Goal: Task Accomplishment & Management: Manage account settings

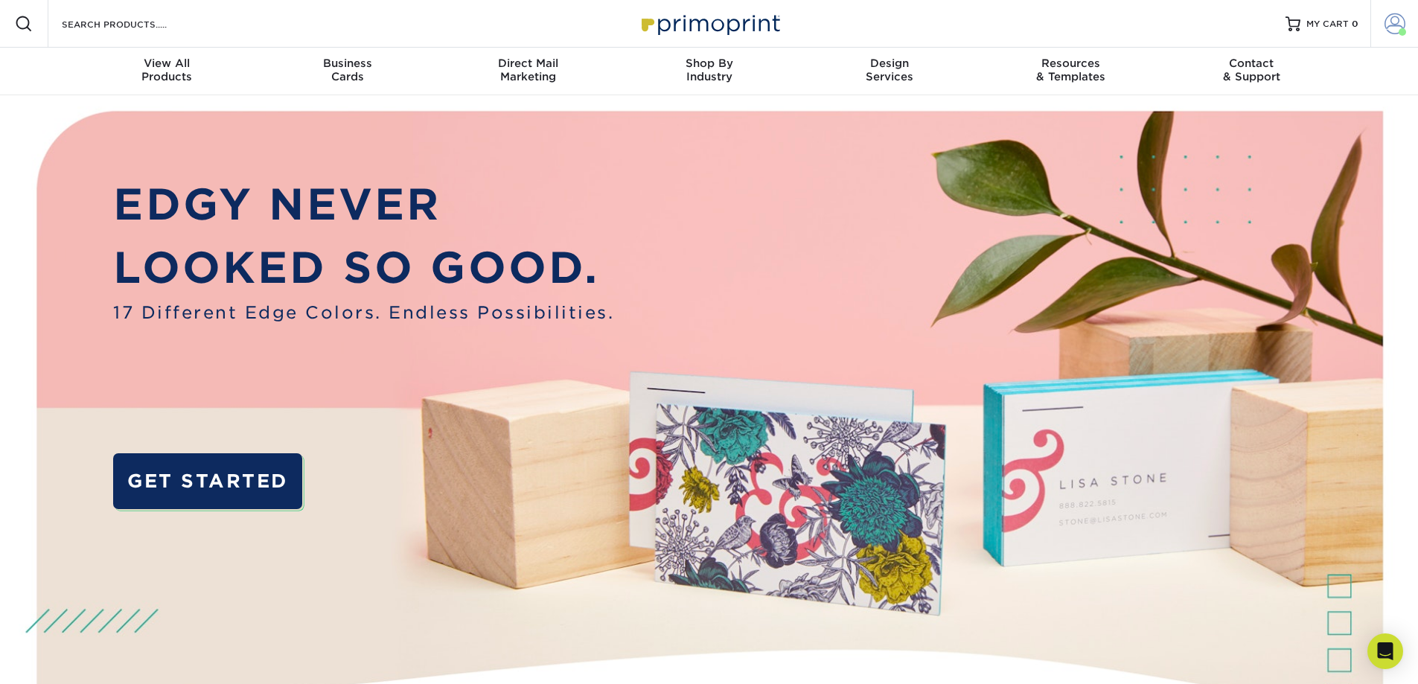
click at [1392, 21] on span at bounding box center [1395, 23] width 21 height 21
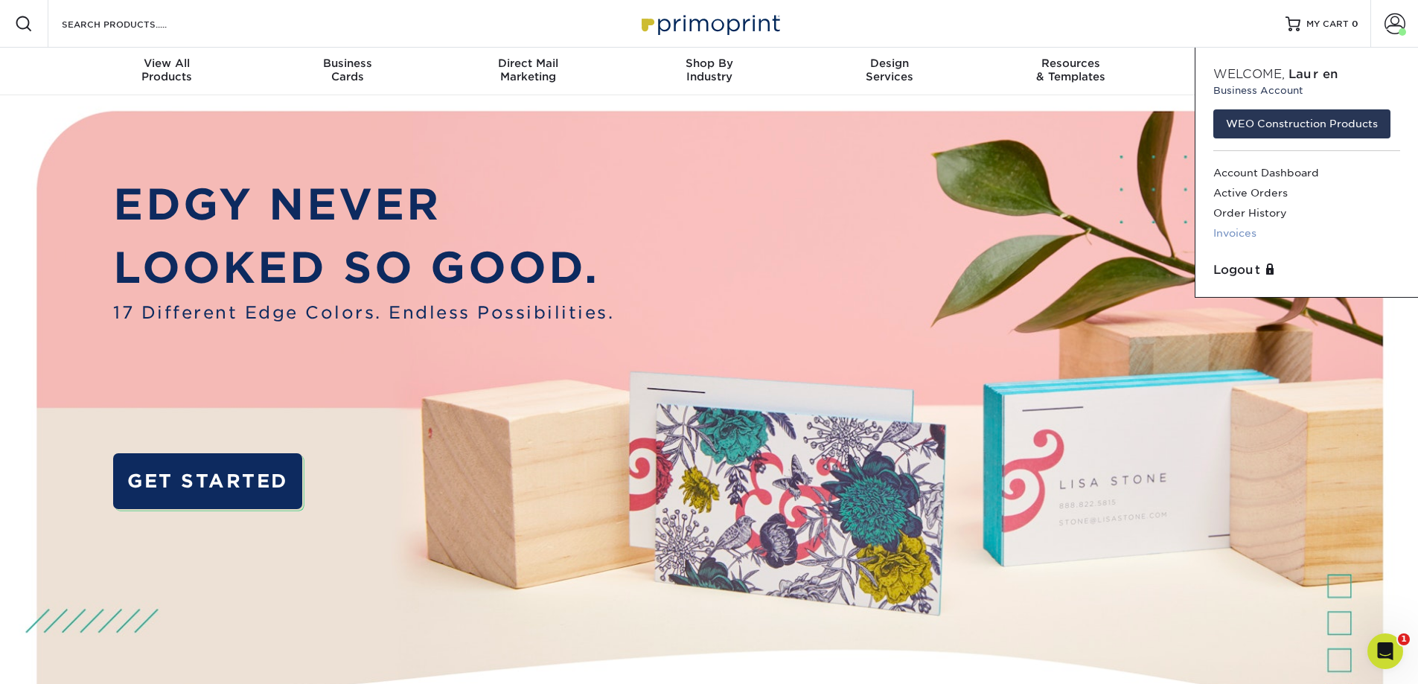
click at [1247, 231] on link "Invoices" at bounding box center [1306, 233] width 187 height 20
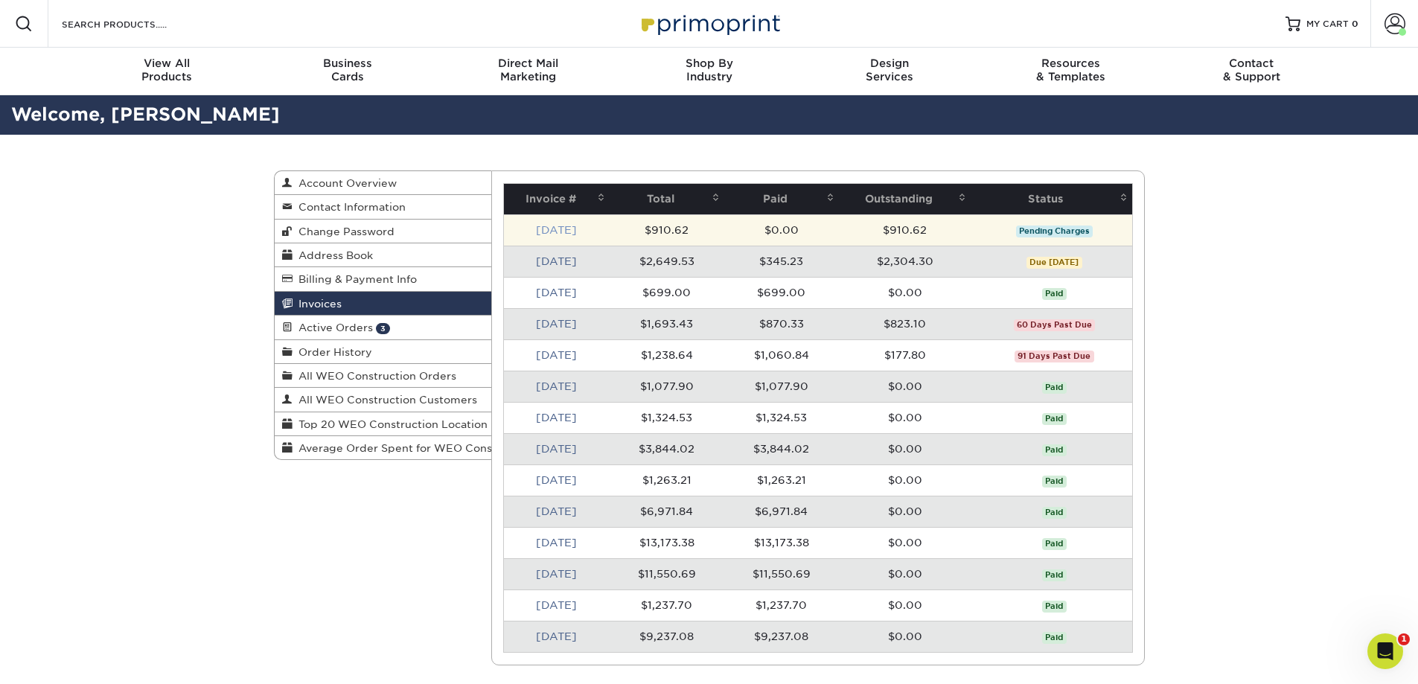
drag, startPoint x: 570, startPoint y: 232, endPoint x: 1001, endPoint y: 237, distance: 431.8
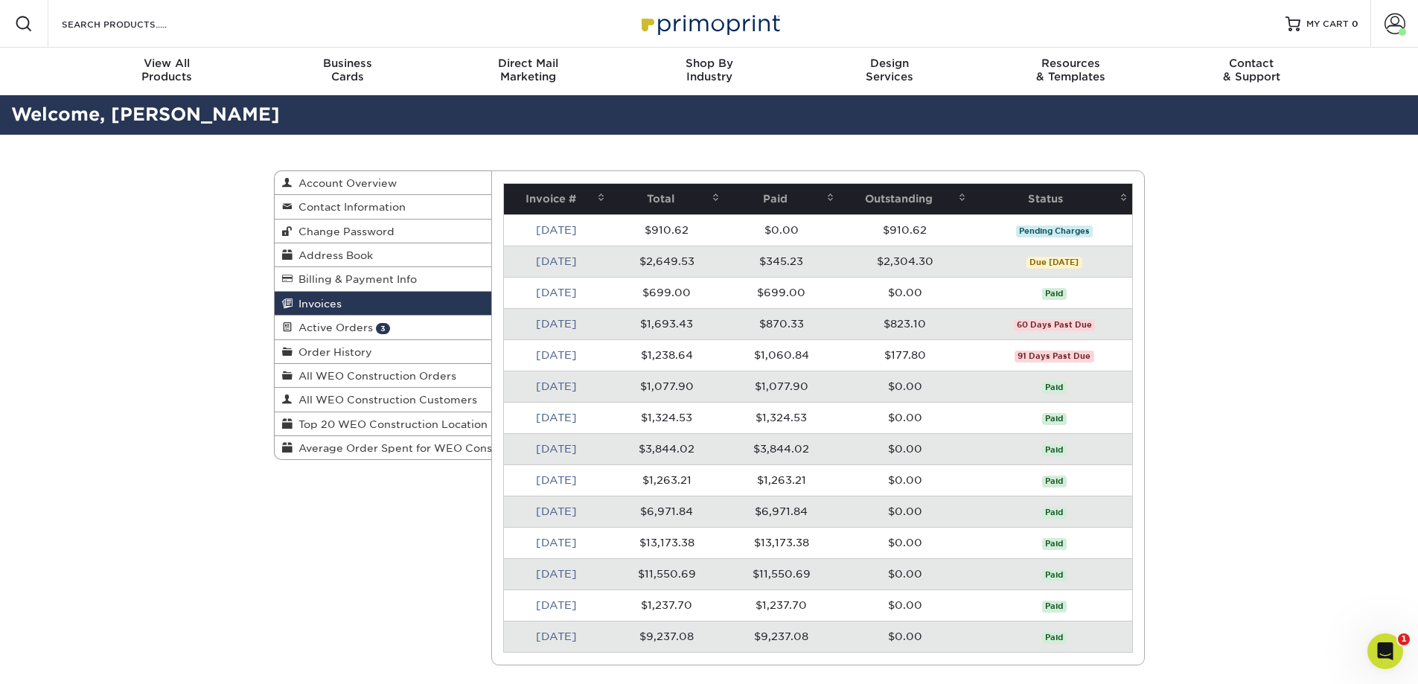
click at [570, 232] on link "[DATE]" at bounding box center [556, 230] width 41 height 12
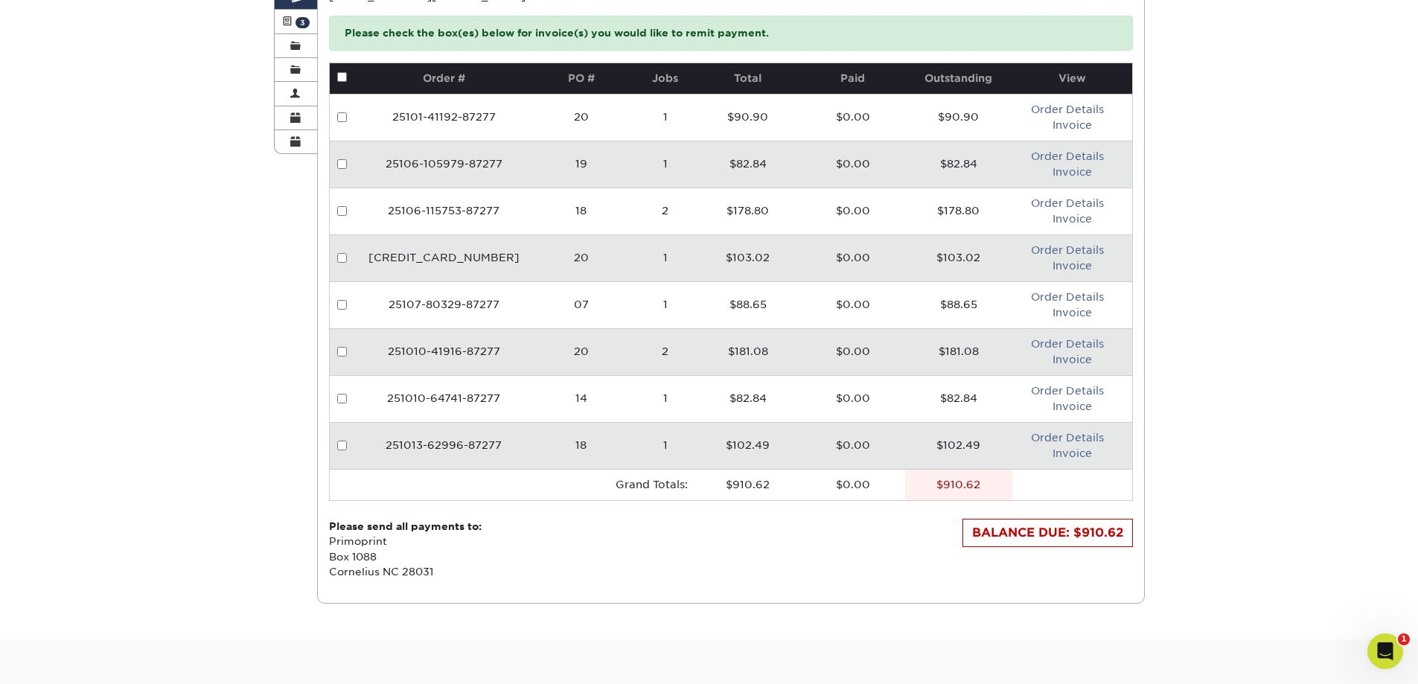
scroll to position [251, 0]
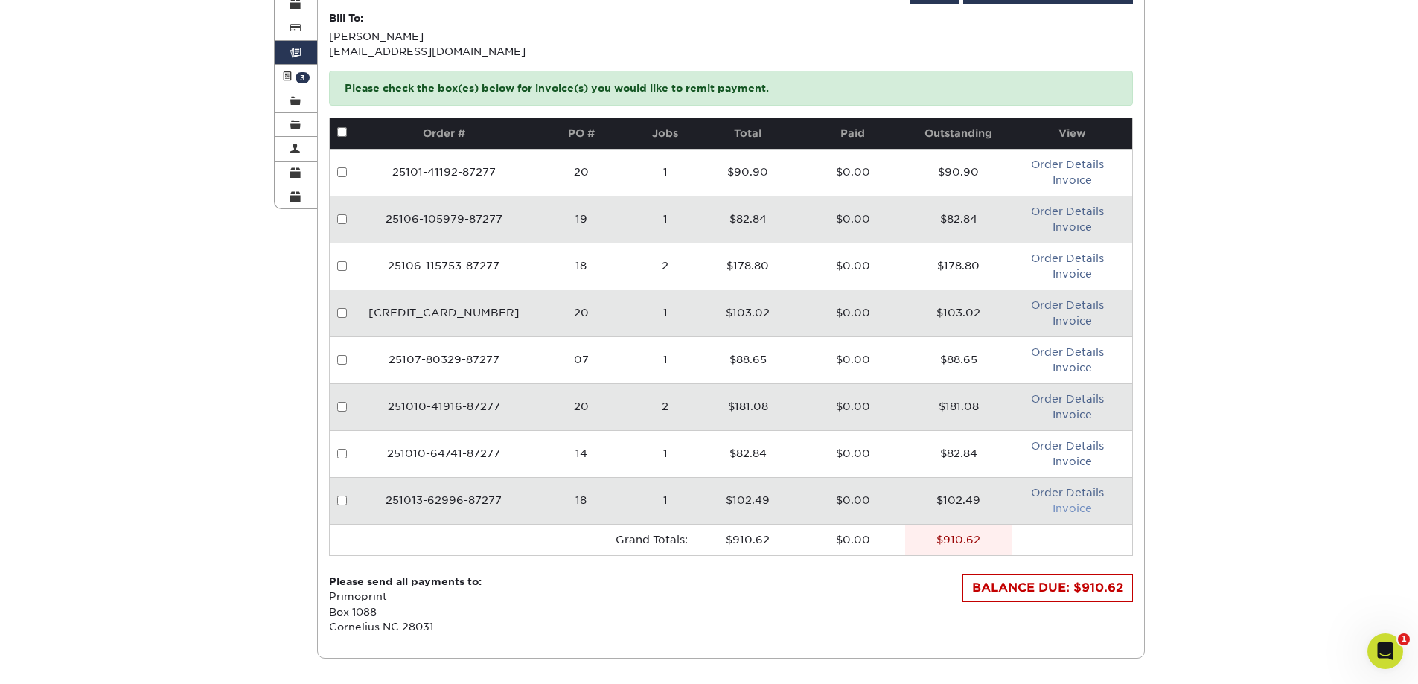
click at [1068, 505] on link "Invoice" at bounding box center [1072, 509] width 39 height 12
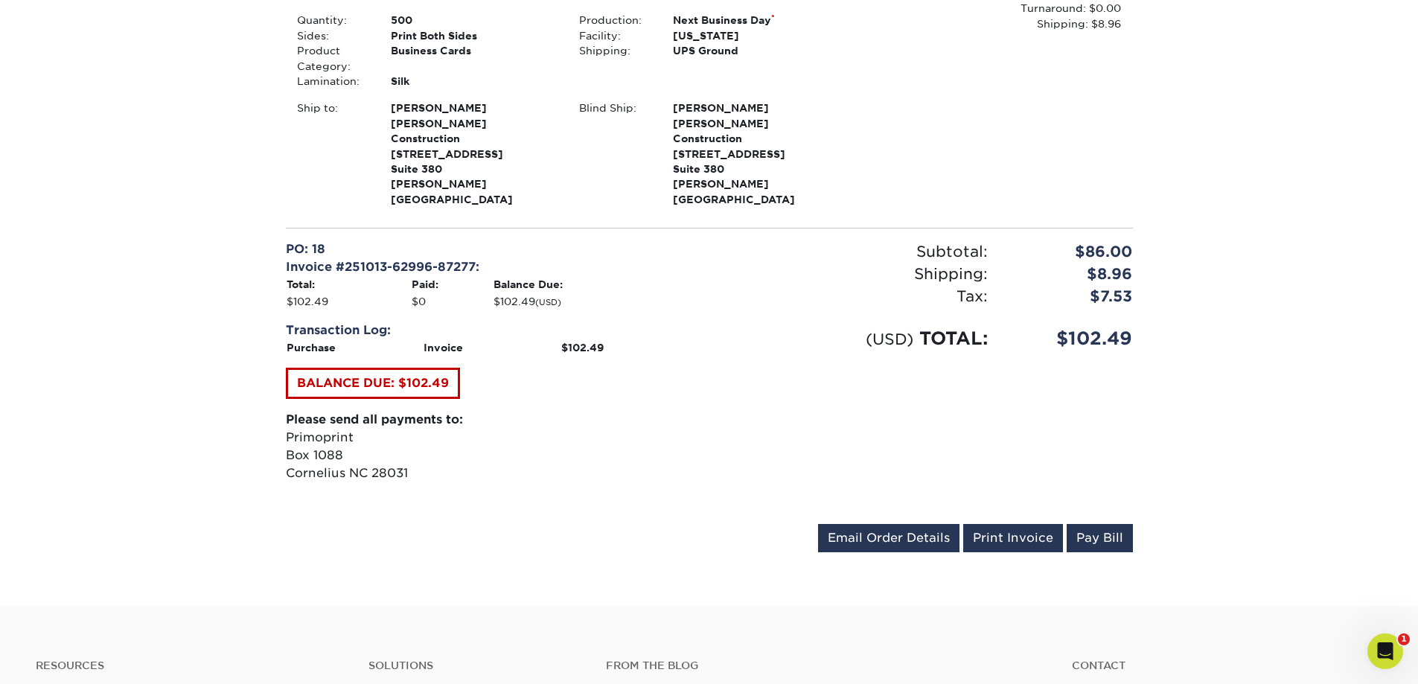
scroll to position [372, 0]
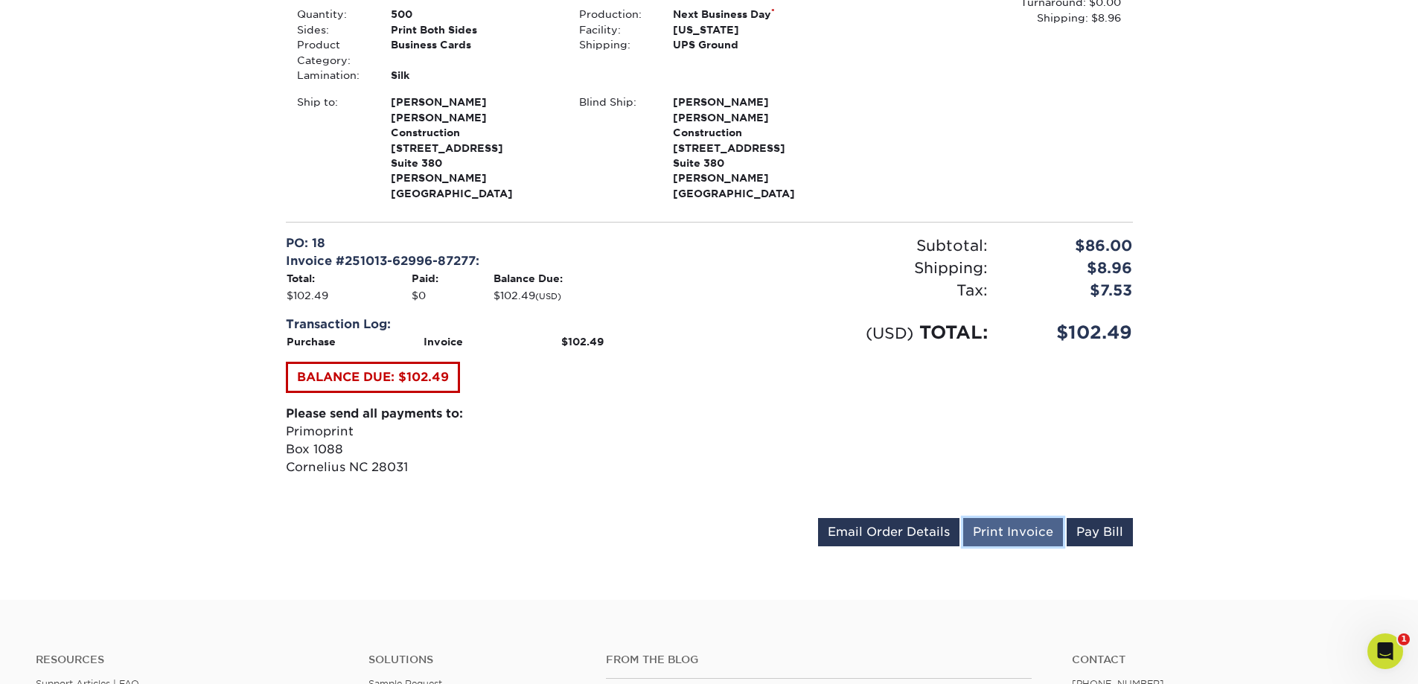
click at [995, 518] on link "Print Invoice" at bounding box center [1013, 532] width 100 height 28
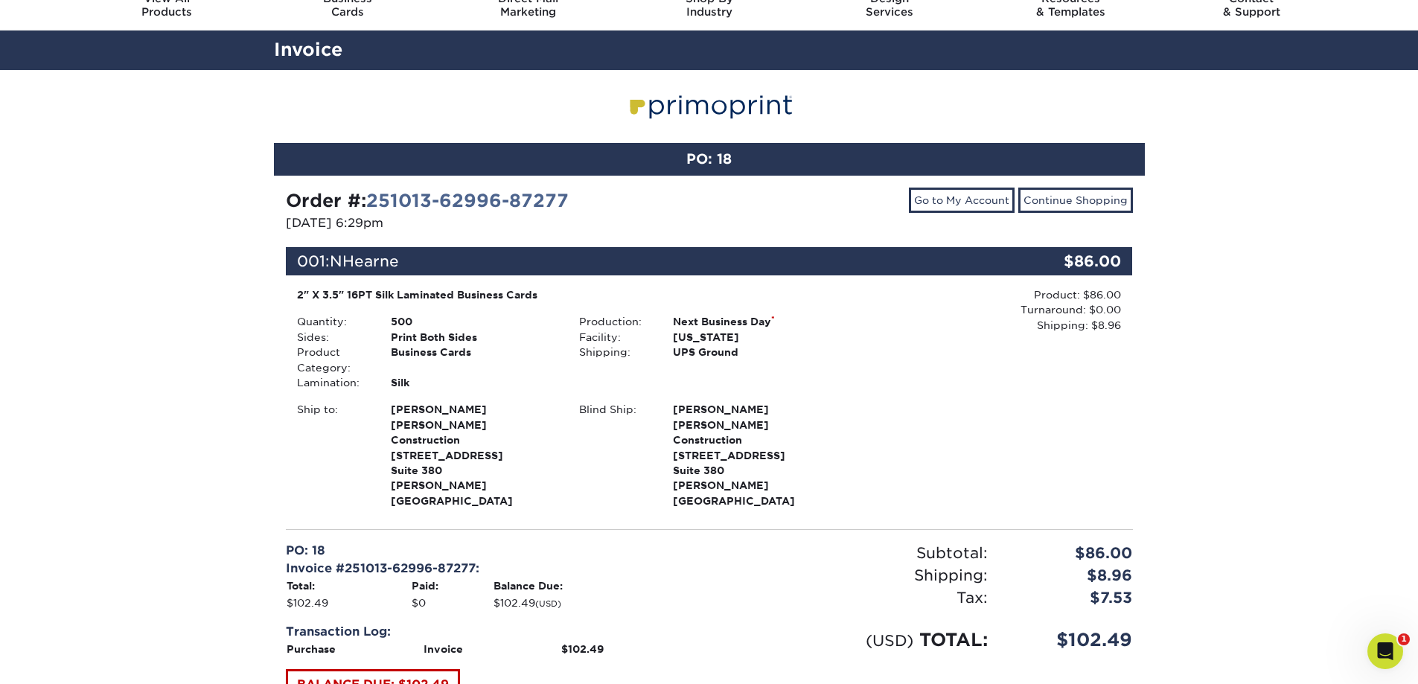
scroll to position [0, 0]
